Goal: Find specific page/section: Find specific page/section

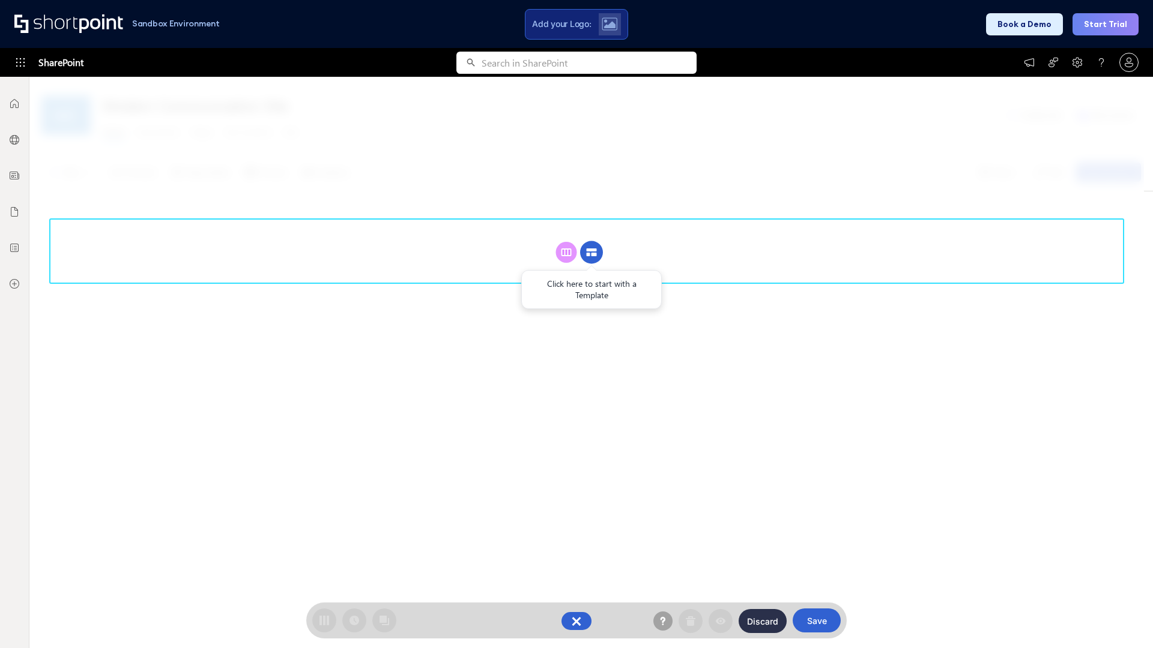
click at [591, 252] on circle at bounding box center [591, 252] width 23 height 23
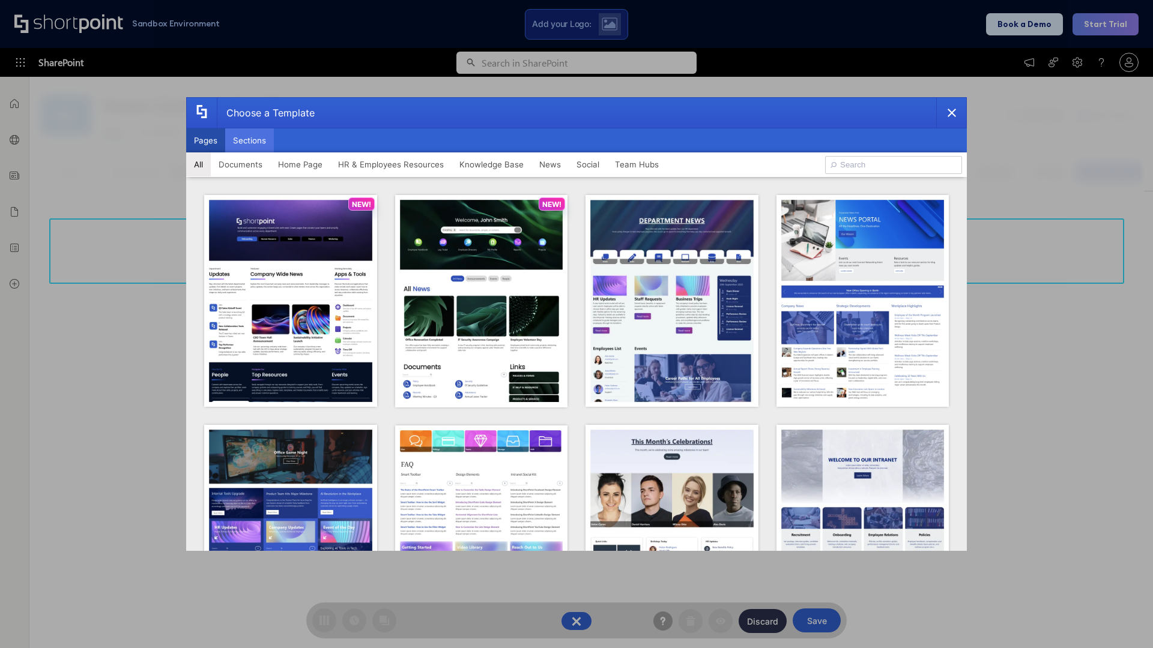
click at [249, 140] on button "Sections" at bounding box center [249, 140] width 49 height 24
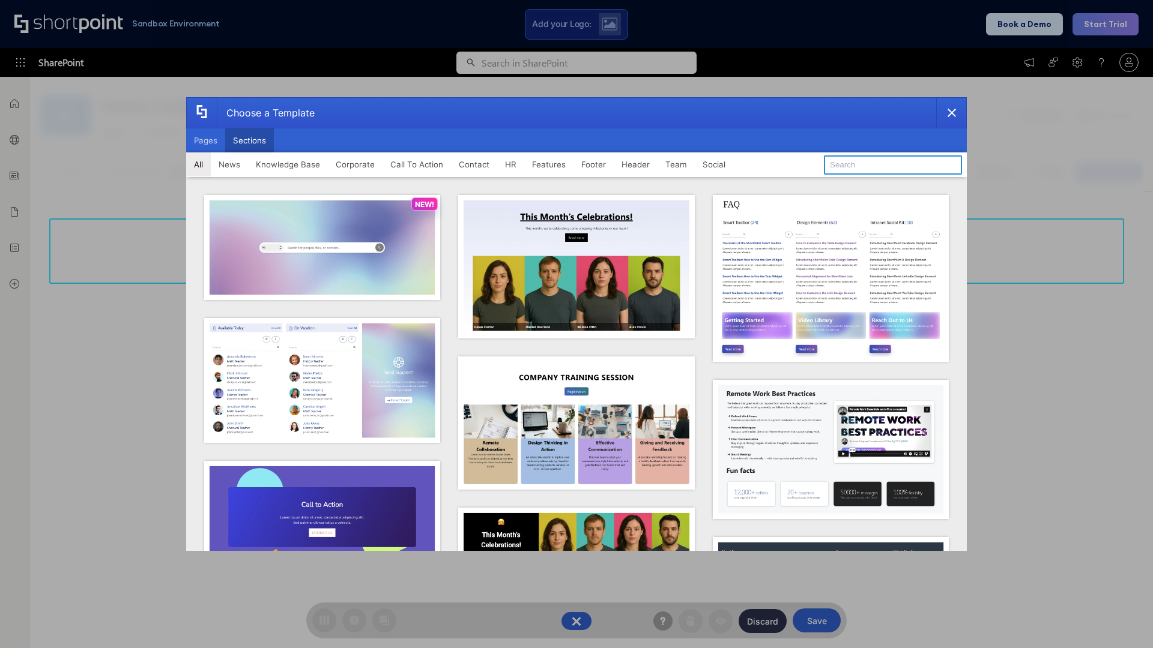
type input "Knowledge Base 4"
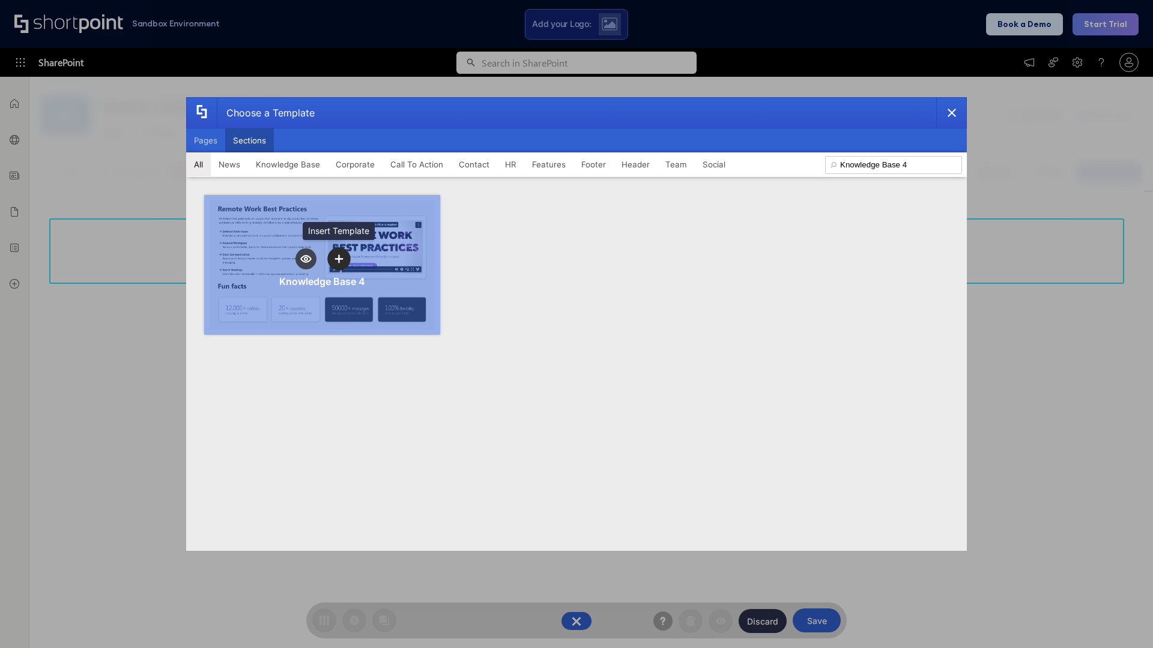
click at [339, 259] on icon "template selector" at bounding box center [338, 259] width 8 height 8
